Goal: Transaction & Acquisition: Purchase product/service

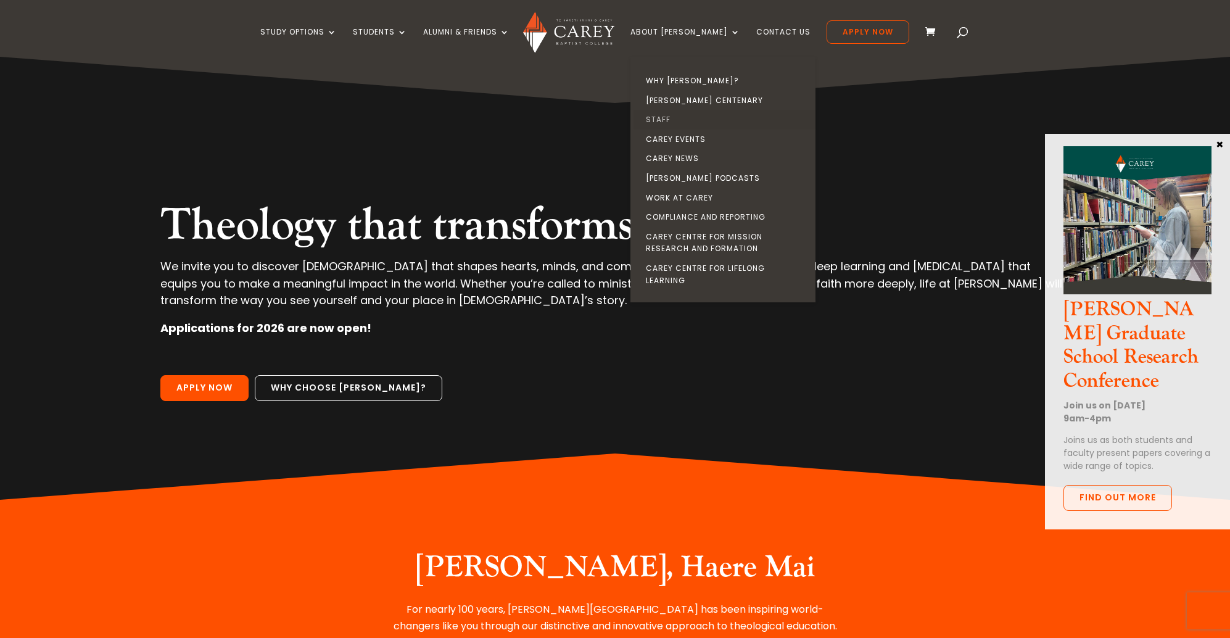
click at [681, 118] on link "Staff" at bounding box center [725, 120] width 185 height 20
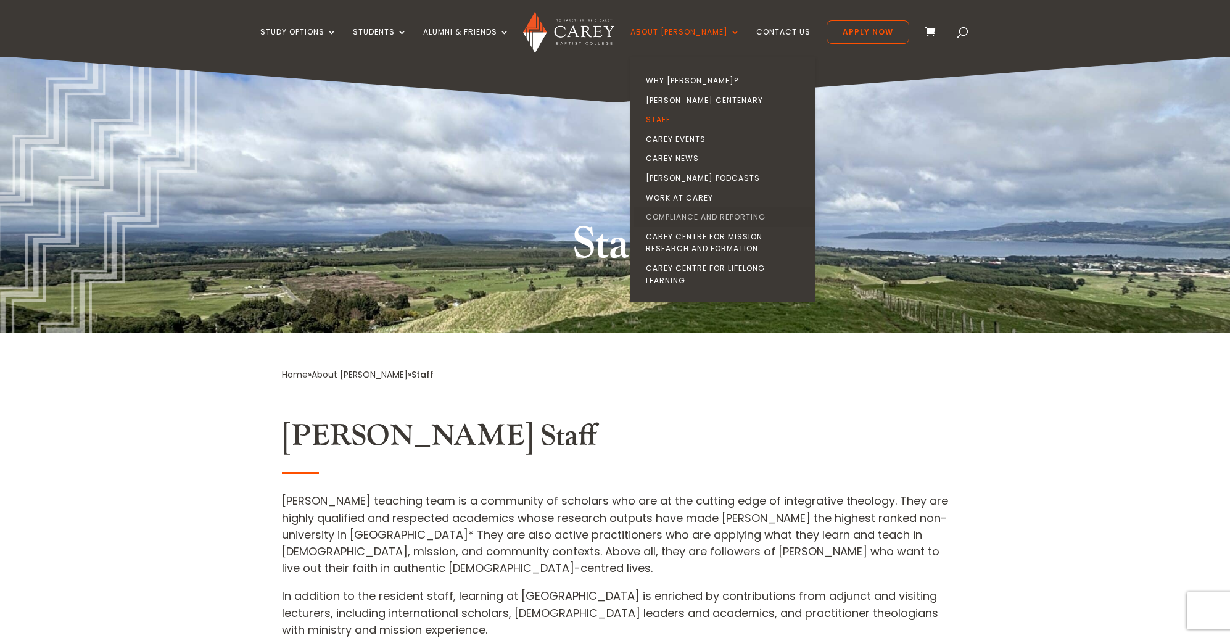
click at [732, 215] on link "Compliance and Reporting" at bounding box center [725, 217] width 185 height 20
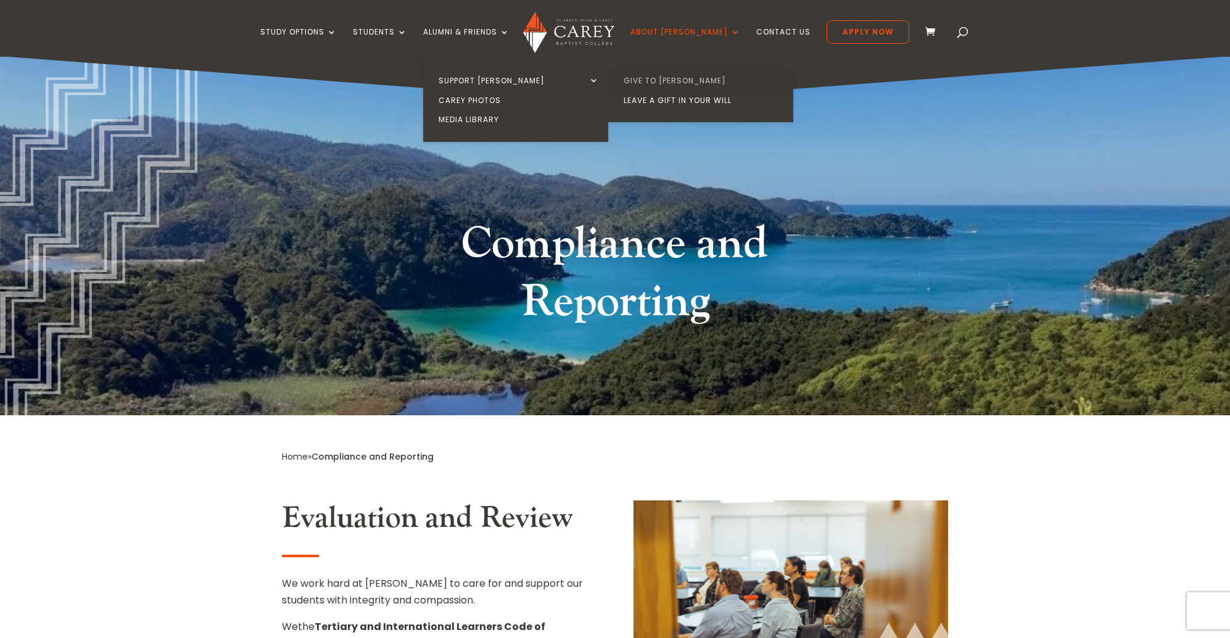
click at [659, 83] on link "Give to [PERSON_NAME]" at bounding box center [703, 81] width 185 height 20
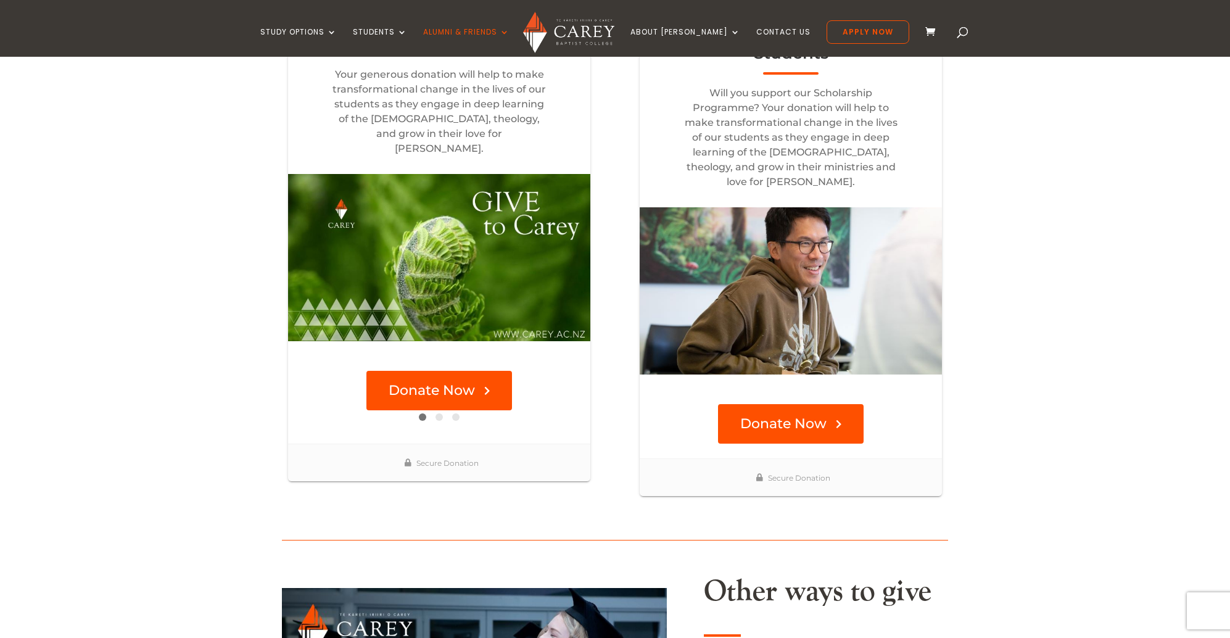
scroll to position [472, 0]
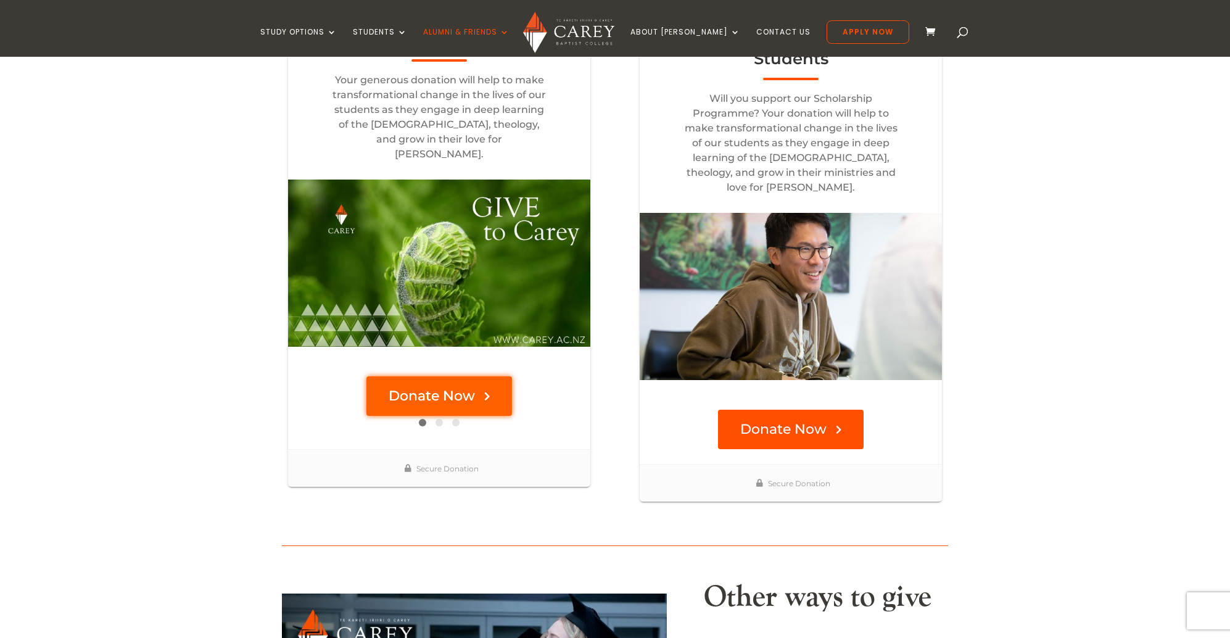
click at [471, 376] on button "Donate Now" at bounding box center [439, 395] width 146 height 39
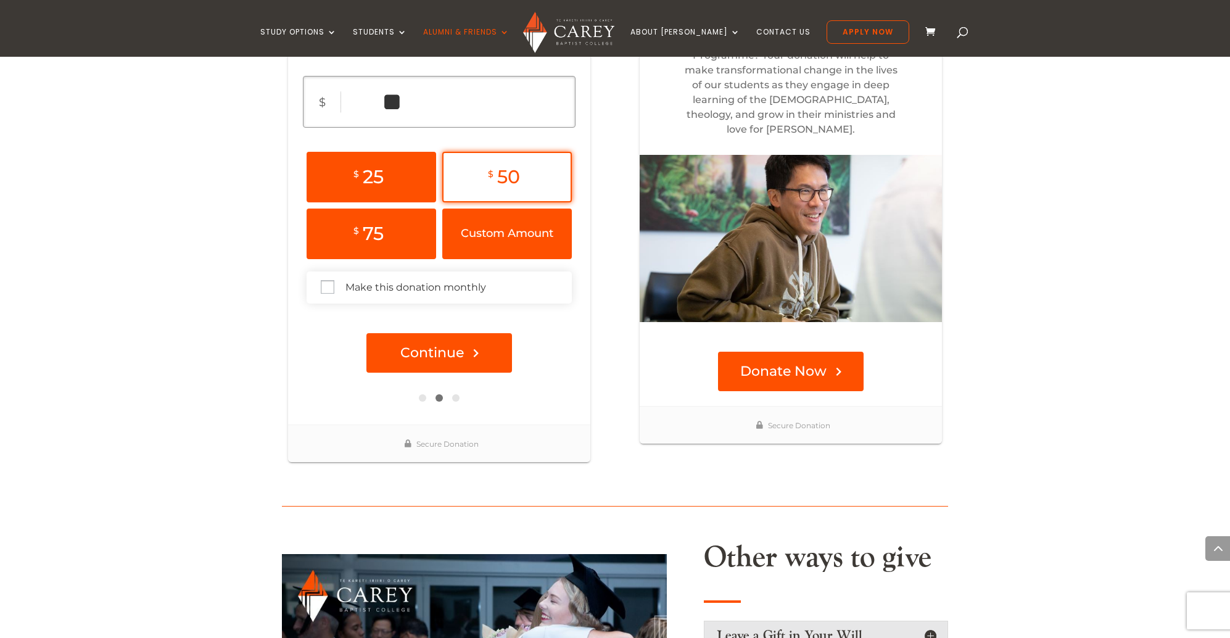
scroll to position [579, 0]
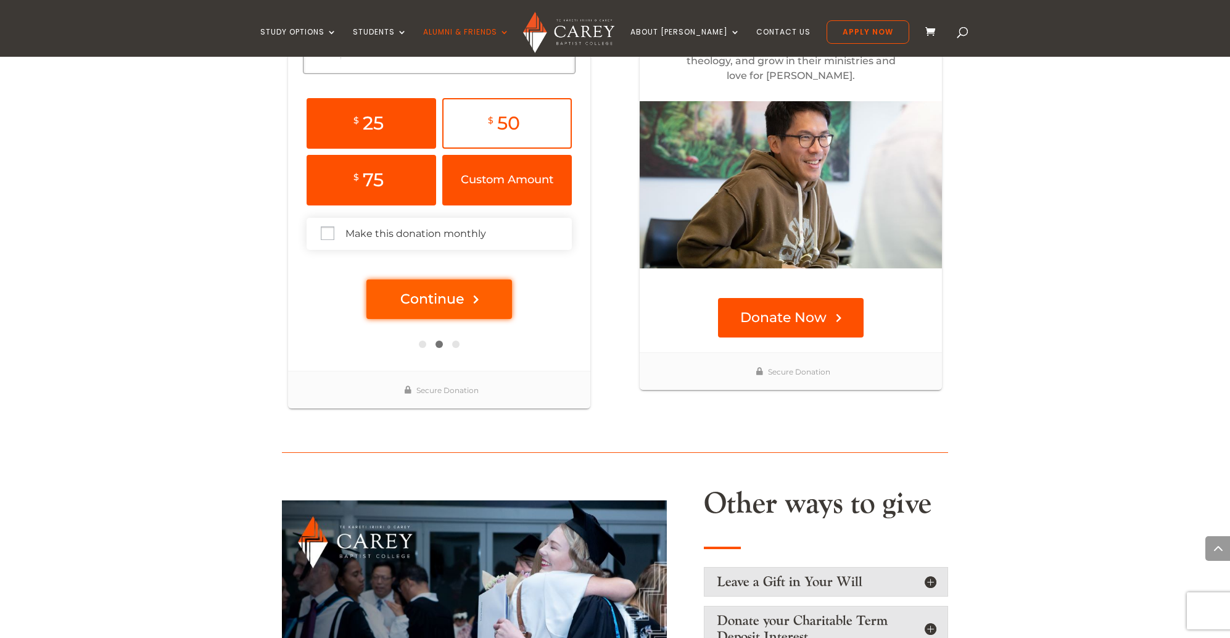
click at [478, 316] on button "Continue" at bounding box center [439, 299] width 146 height 39
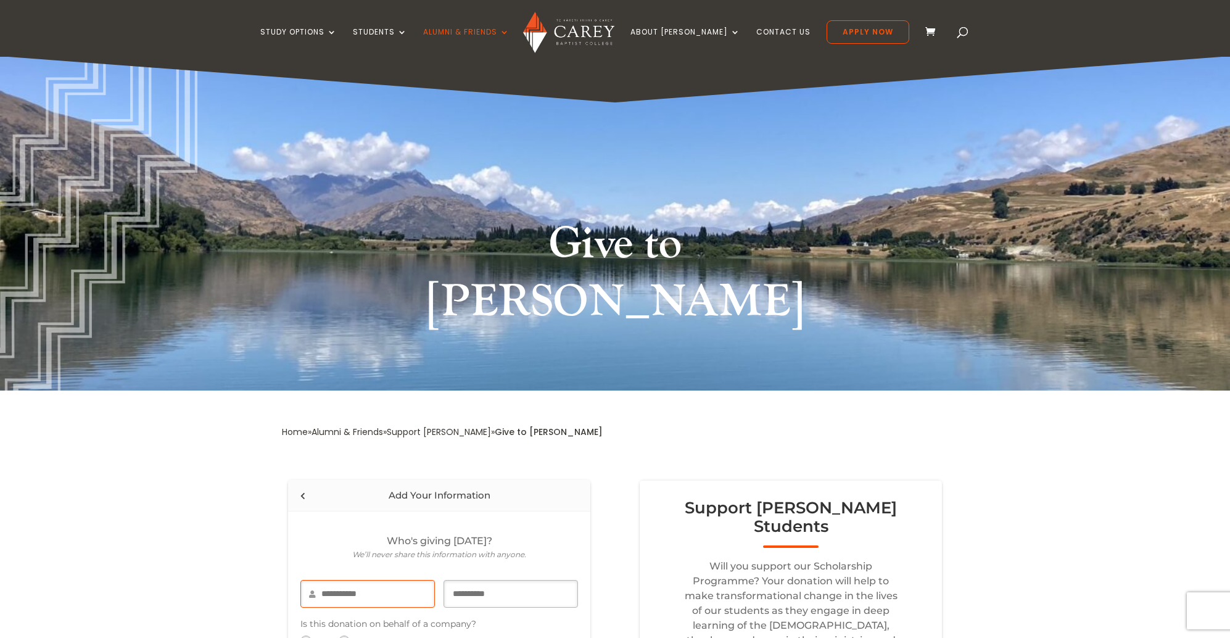
scroll to position [0, 0]
click at [597, 29] on img at bounding box center [568, 32] width 91 height 41
